Goal: Task Accomplishment & Management: Manage account settings

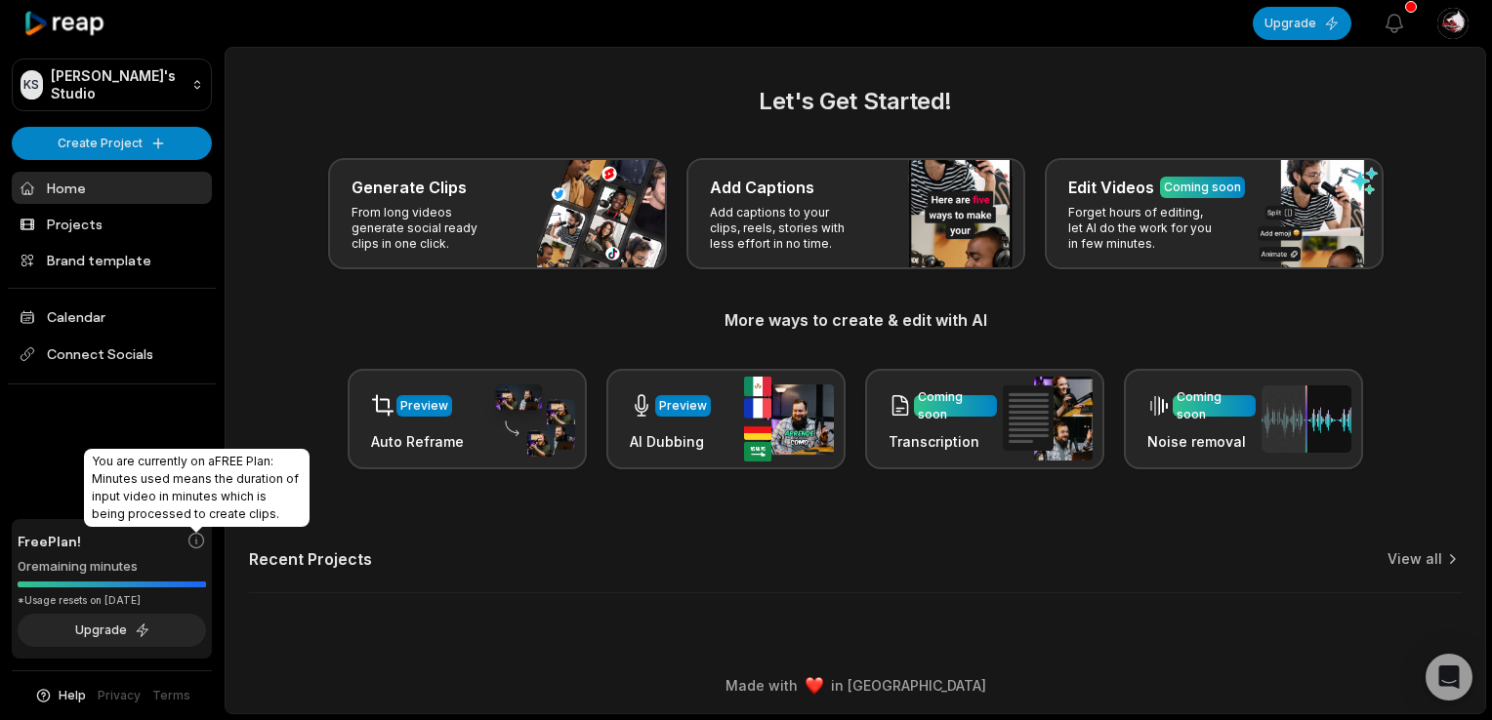
click at [195, 545] on icon at bounding box center [196, 541] width 15 height 15
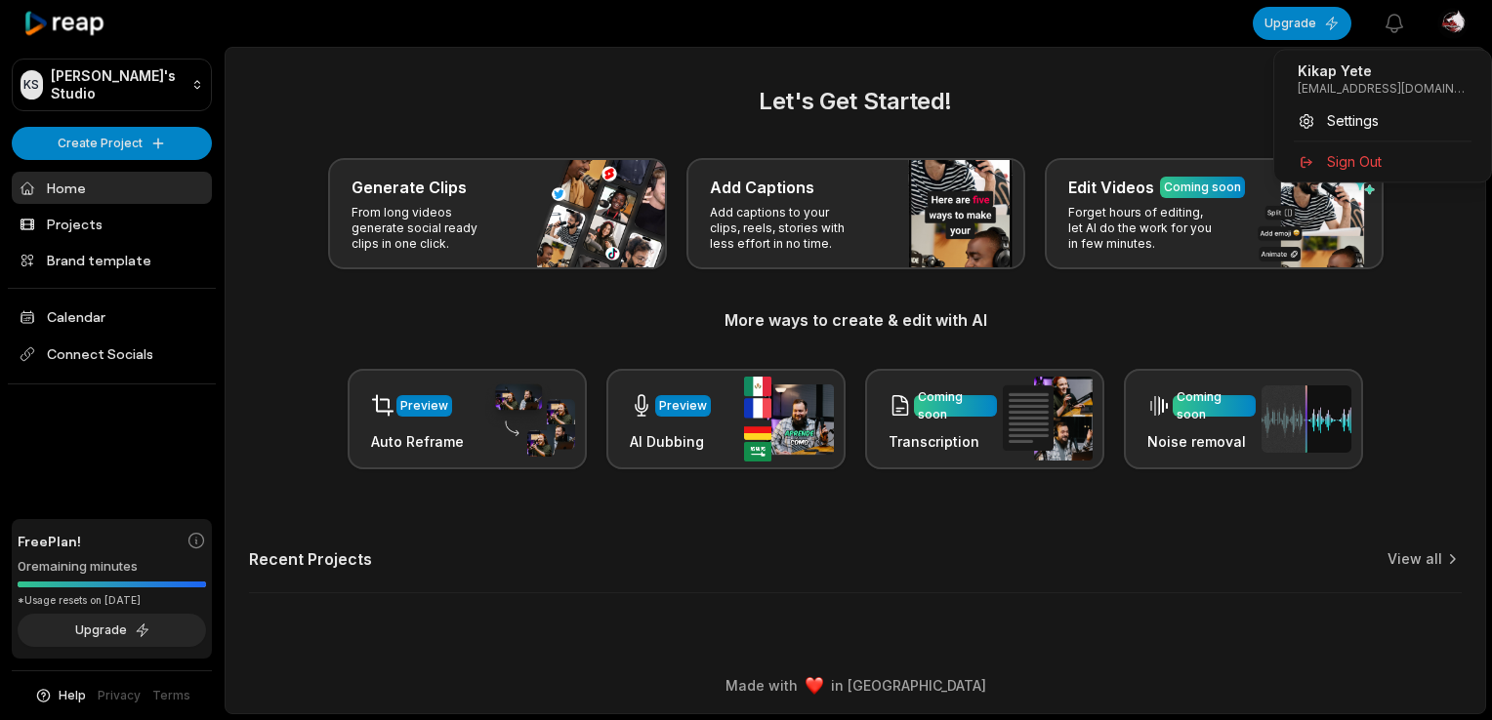
click at [1437, 23] on html "KS Kikap's Studio Create Project Home Projects Brand template Calendar Connect …" at bounding box center [746, 360] width 1492 height 720
click at [1346, 161] on span "Sign Out" at bounding box center [1354, 161] width 55 height 20
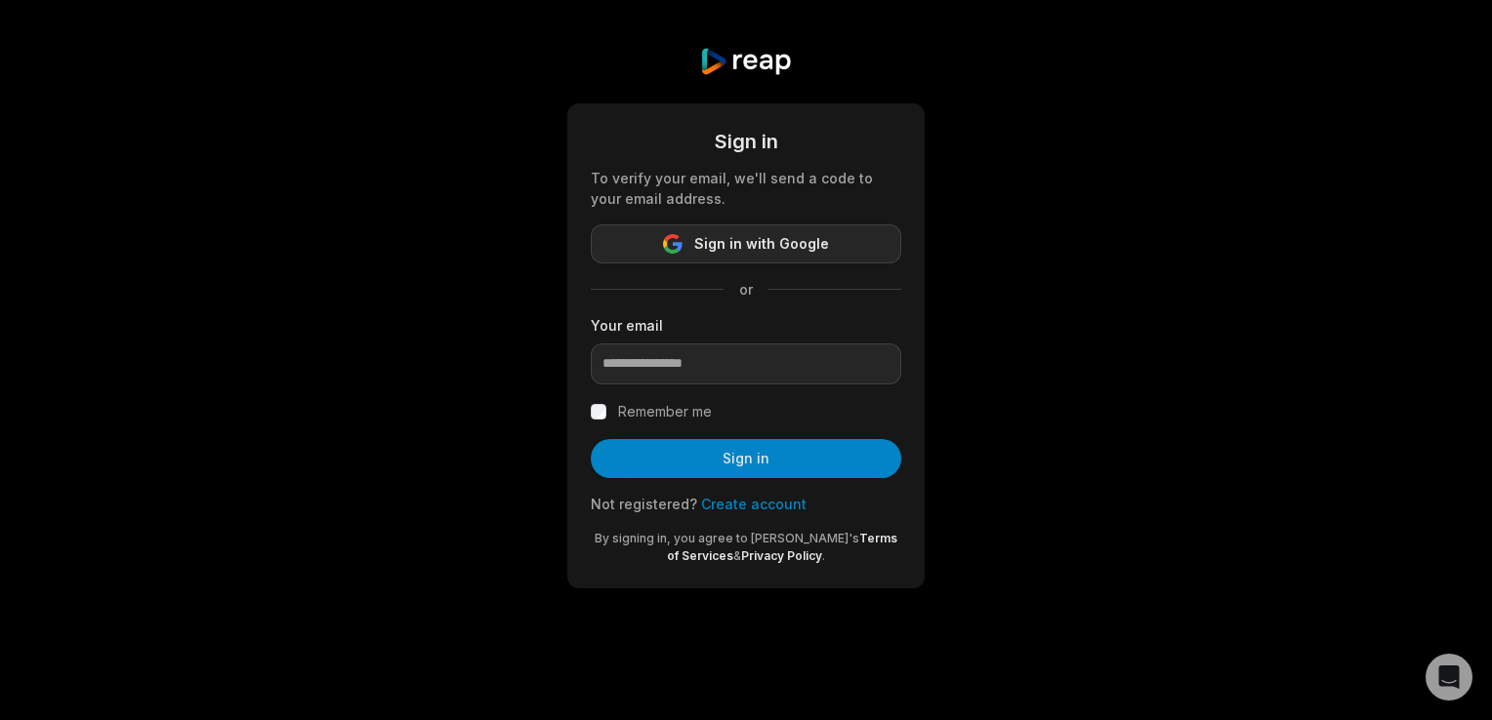
click at [757, 250] on span "Sign in with Google" at bounding box center [761, 243] width 135 height 23
